Goal: Task Accomplishment & Management: Use online tool/utility

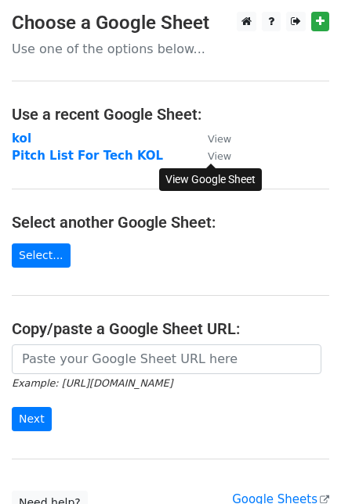
click at [216, 161] on small "View" at bounding box center [219, 156] width 23 height 12
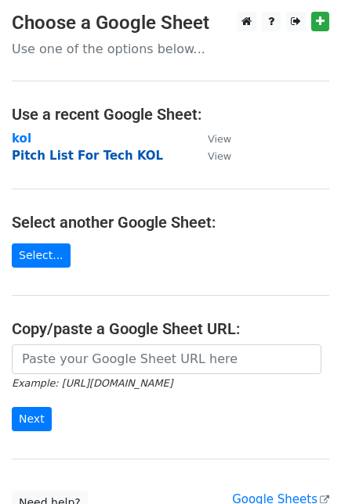
click at [111, 157] on strong "Pitch List For Tech KOL" at bounding box center [87, 156] width 151 height 14
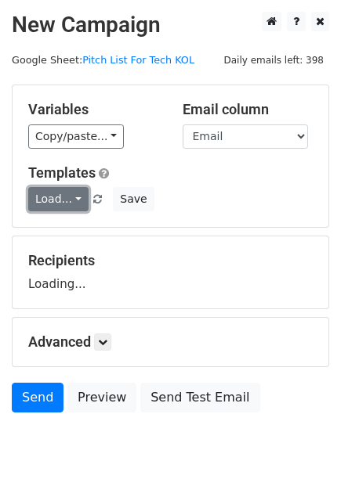
click at [74, 200] on link "Load..." at bounding box center [58, 199] width 60 height 24
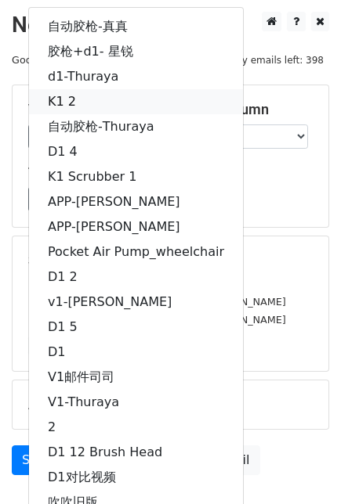
click at [96, 103] on link "K1 2" at bounding box center [136, 101] width 214 height 25
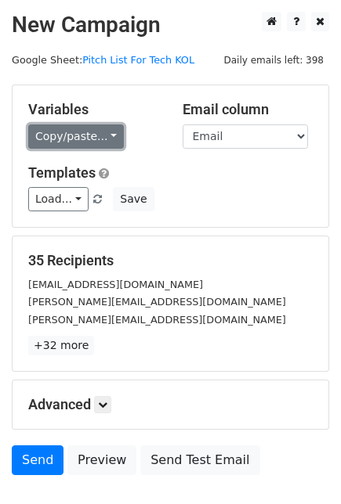
click at [105, 138] on link "Copy/paste..." at bounding box center [76, 137] width 96 height 24
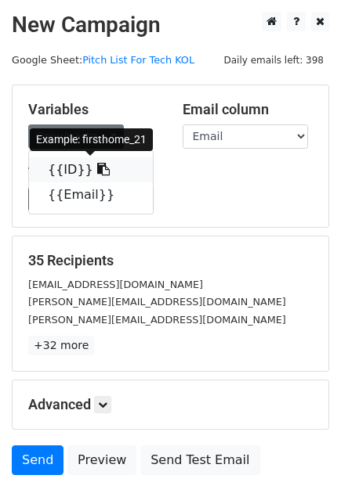
click at [97, 168] on icon at bounding box center [103, 169] width 13 height 13
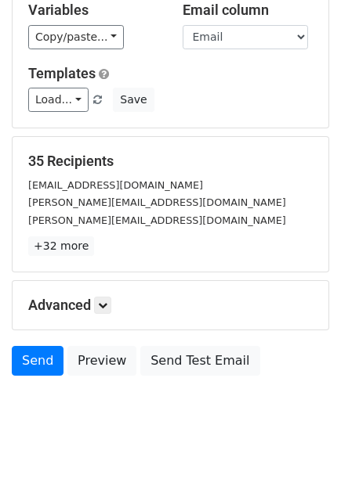
scroll to position [100, 0]
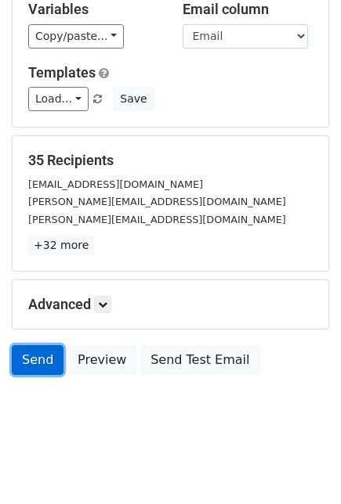
click at [35, 355] on link "Send" at bounding box center [38, 360] width 52 height 30
